Goal: Register for event/course

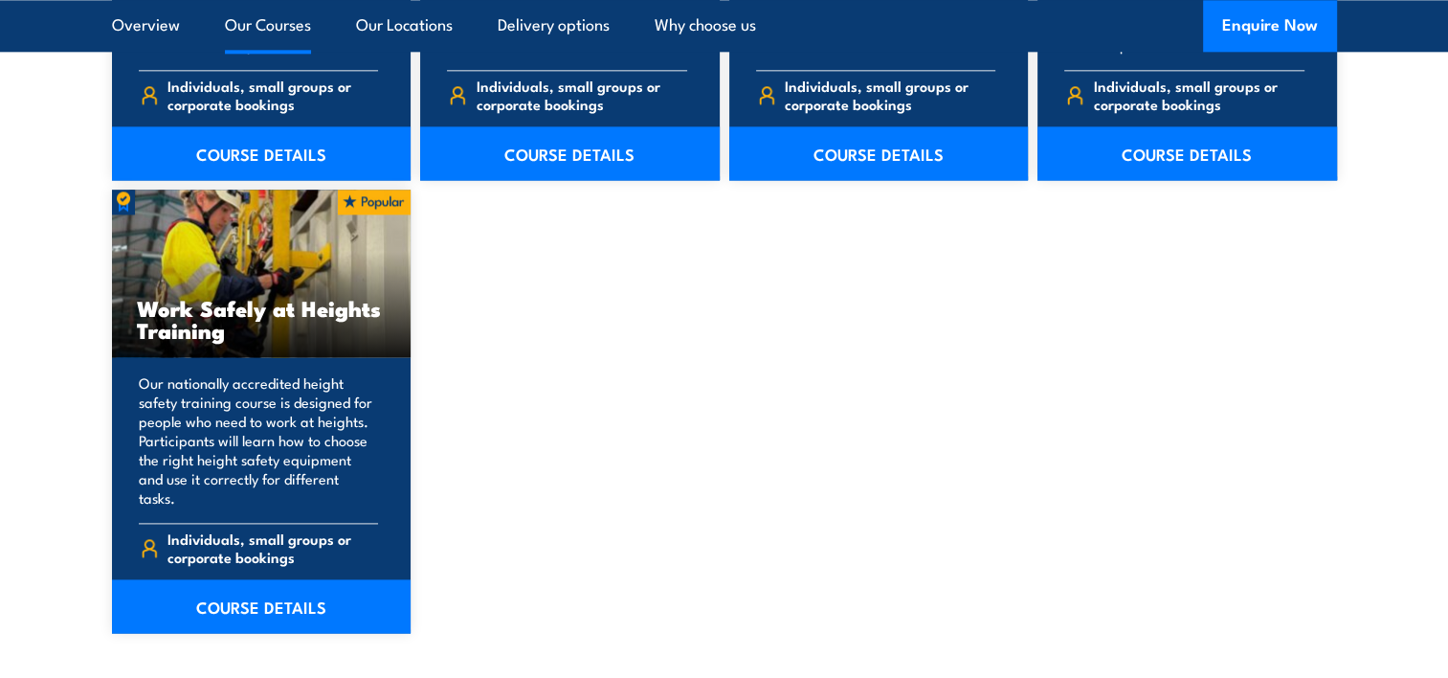
scroll to position [2422, 0]
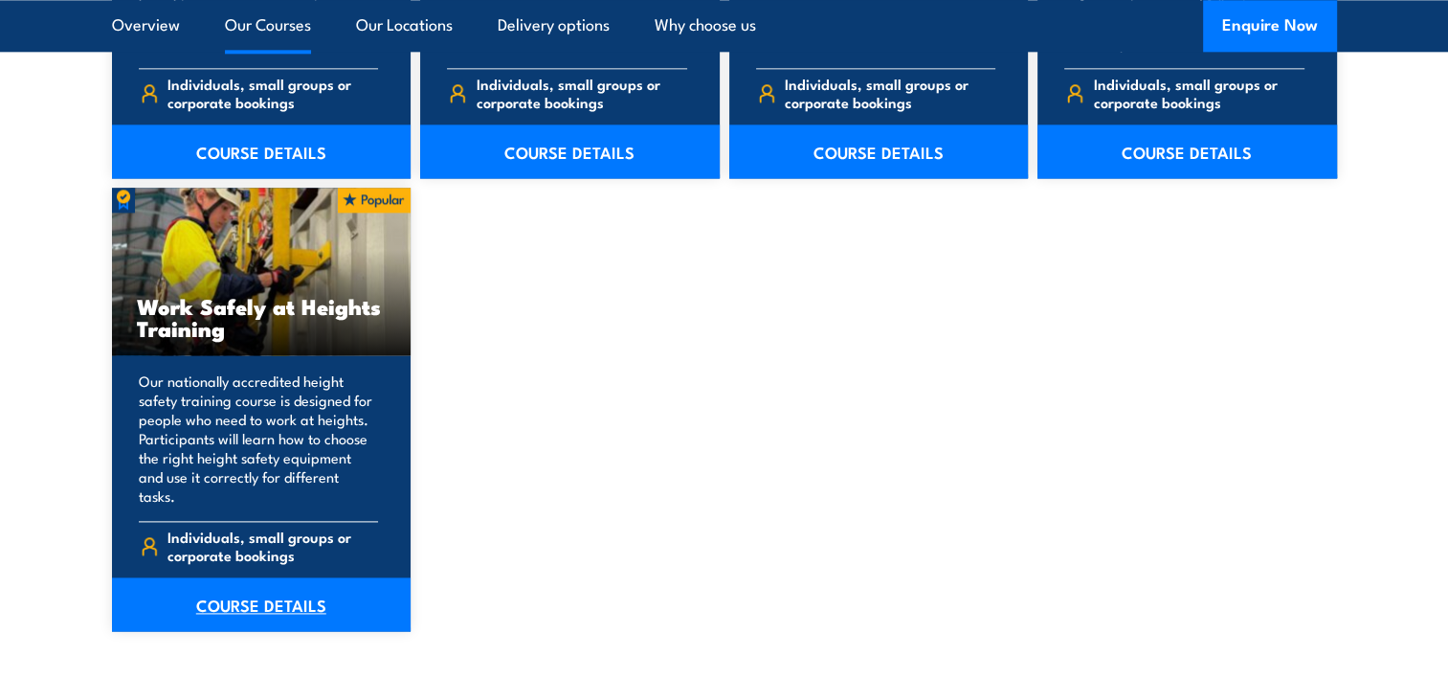
click at [319, 589] on link "COURSE DETAILS" at bounding box center [262, 604] width 300 height 54
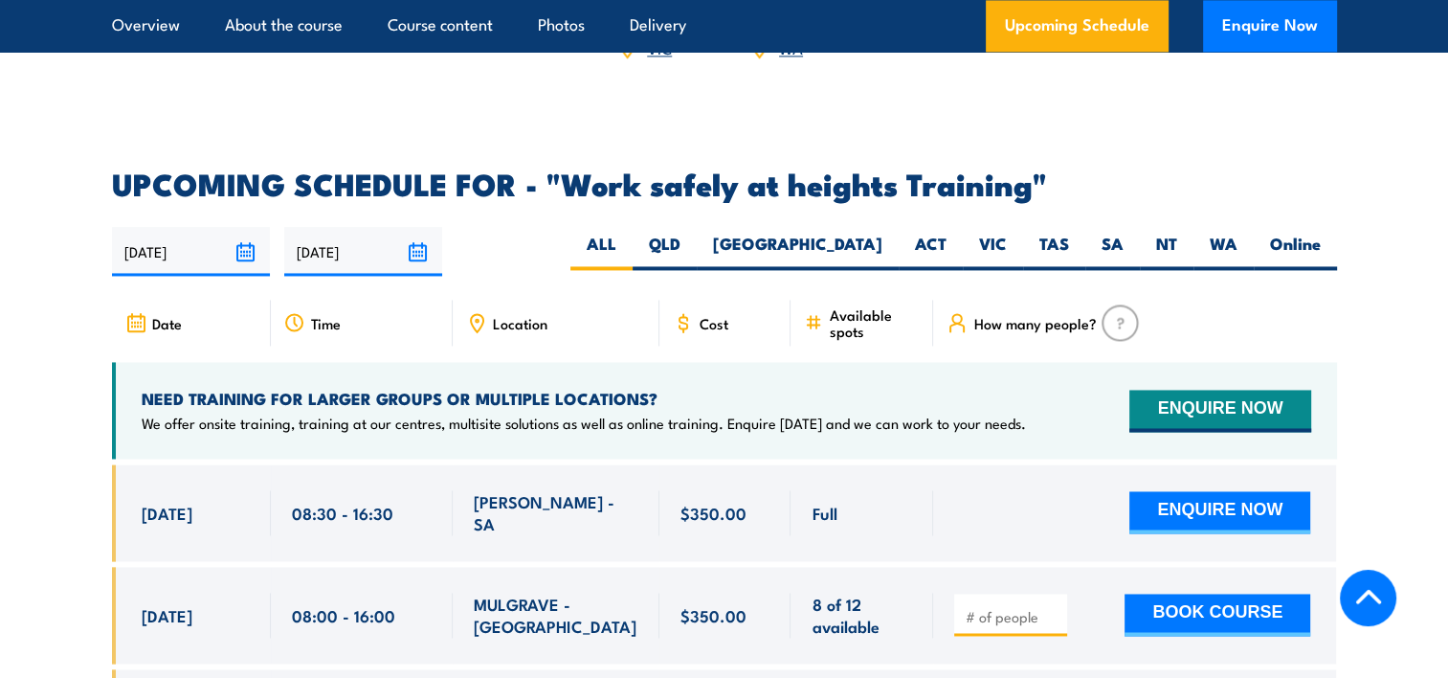
scroll to position [2902, 0]
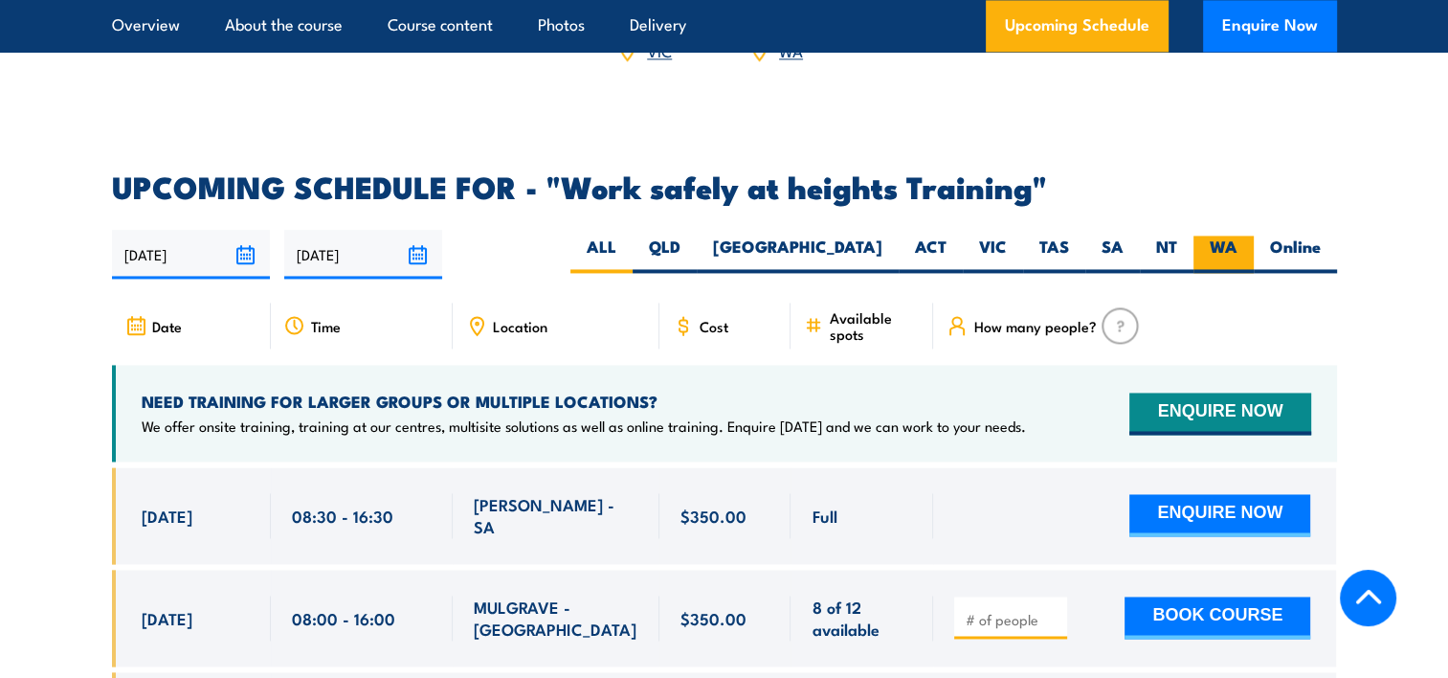
click at [1215, 235] on label "WA" at bounding box center [1224, 253] width 60 height 37
click at [1238, 235] on input "WA" at bounding box center [1244, 241] width 12 height 12
radio input "true"
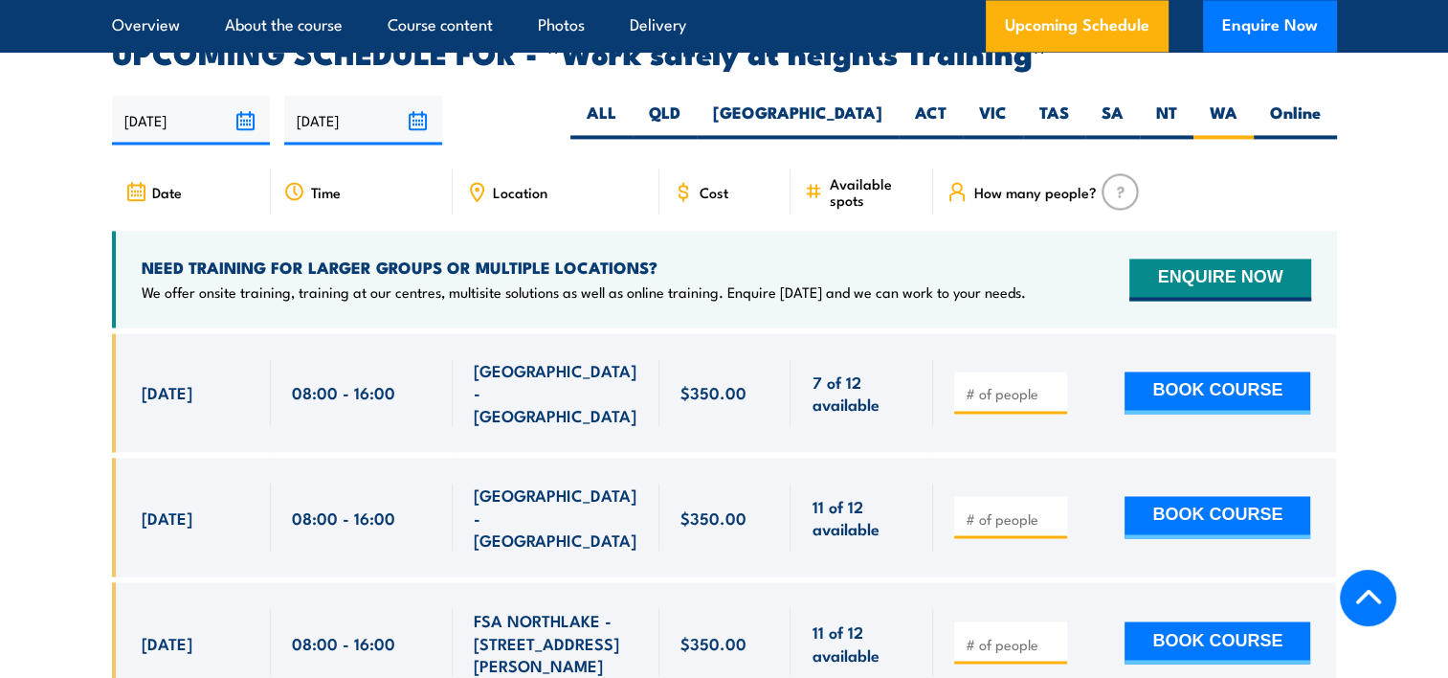
scroll to position [3045, 0]
